Goal: Find specific page/section: Find specific page/section

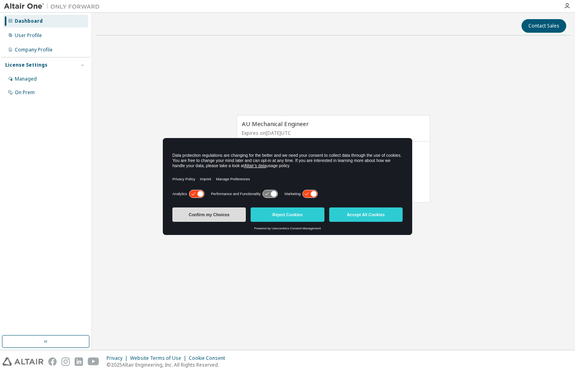
click at [208, 211] on button "Confirm my Choices" at bounding box center [208, 215] width 73 height 14
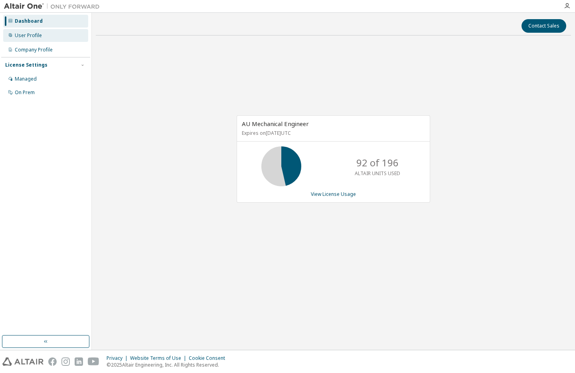
click at [61, 34] on div "User Profile" at bounding box center [45, 35] width 85 height 13
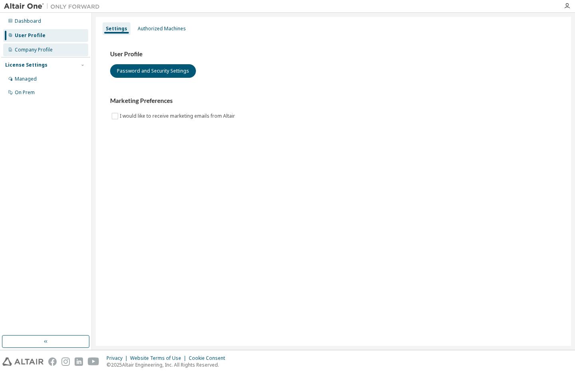
click at [63, 50] on div "Company Profile" at bounding box center [45, 50] width 85 height 13
